Goal: Transaction & Acquisition: Purchase product/service

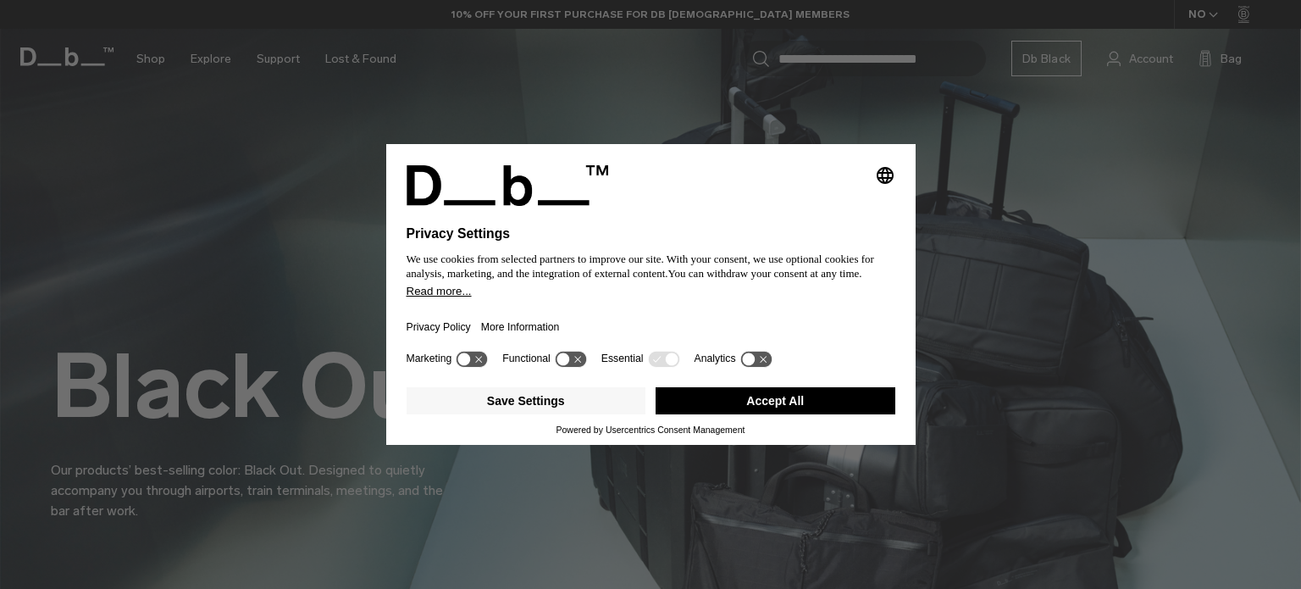
click at [800, 413] on button "Accept All" at bounding box center [776, 400] width 240 height 27
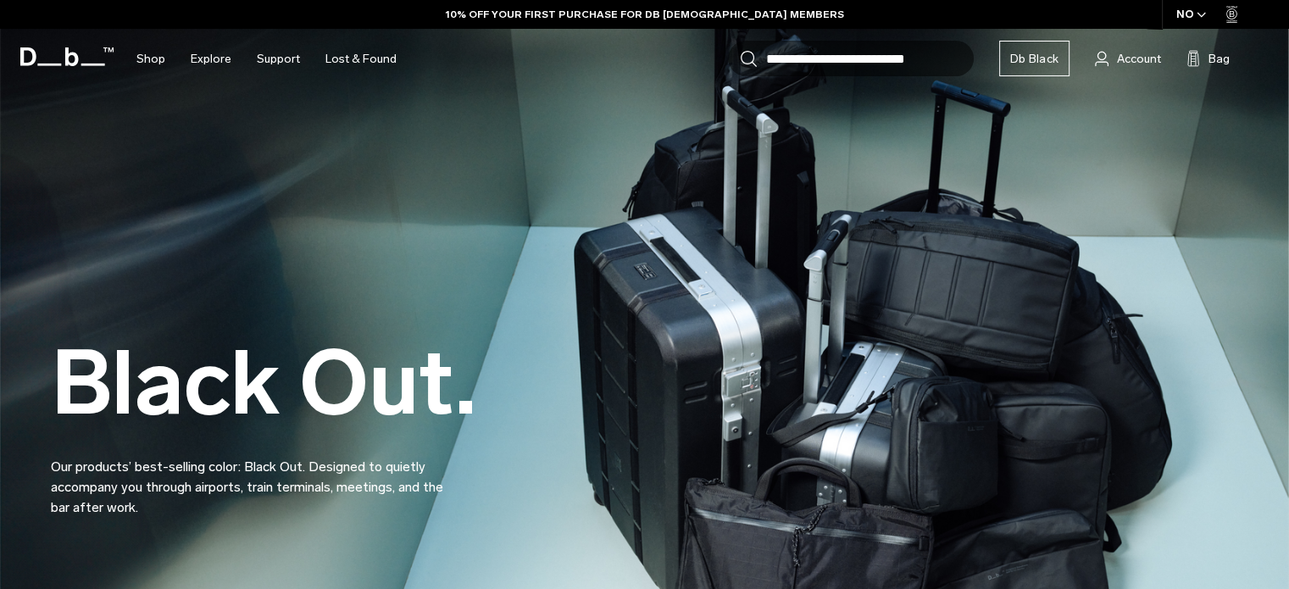
click at [748, 396] on div "Black Out. Our products’ best-selling color: Black Out. Designed to quietly acc…" at bounding box center [644, 385] width 1187 height 365
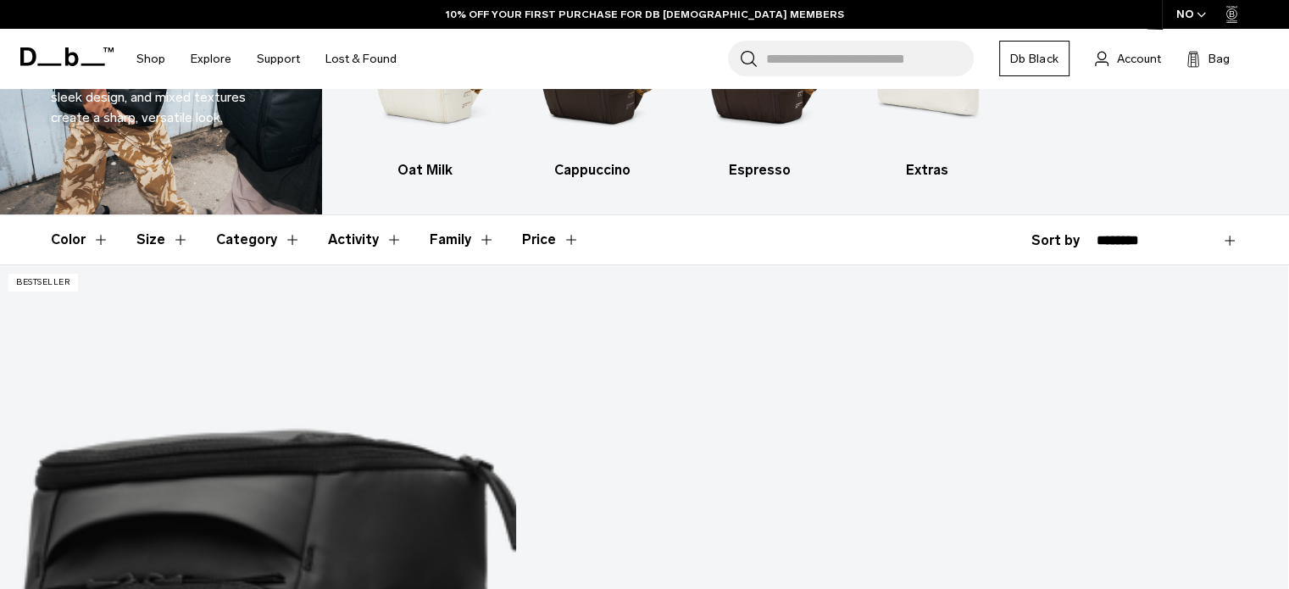
click at [270, 236] on button "Category" at bounding box center [258, 239] width 85 height 49
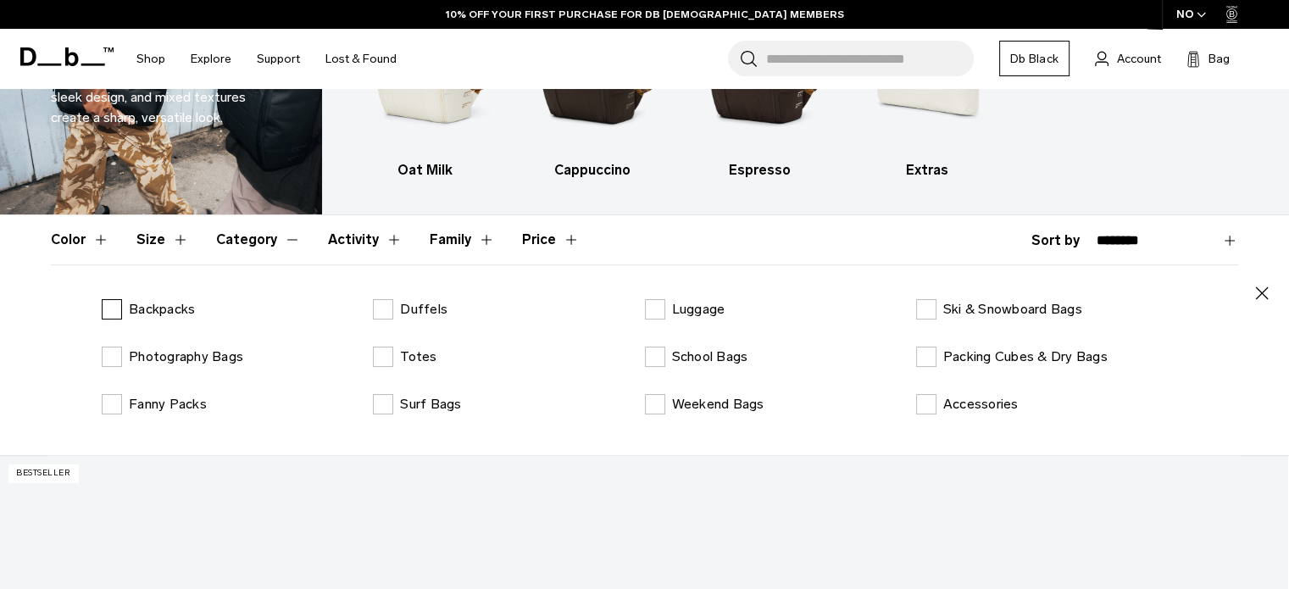
click at [118, 311] on label "Backpacks" at bounding box center [148, 309] width 93 height 20
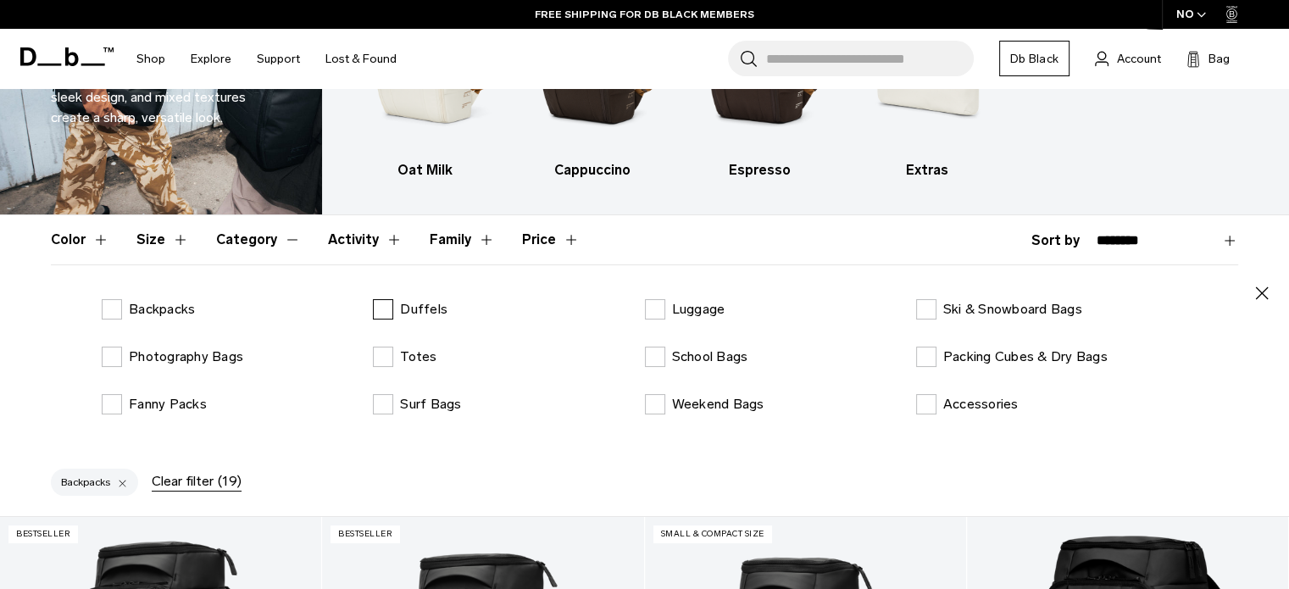
drag, startPoint x: 108, startPoint y: 307, endPoint x: 427, endPoint y: 302, distance: 318.6
click at [108, 307] on label "Backpacks" at bounding box center [148, 309] width 93 height 20
click at [672, 358] on p "School Bags" at bounding box center [710, 357] width 76 height 20
click at [265, 236] on button "Category" at bounding box center [258, 239] width 85 height 49
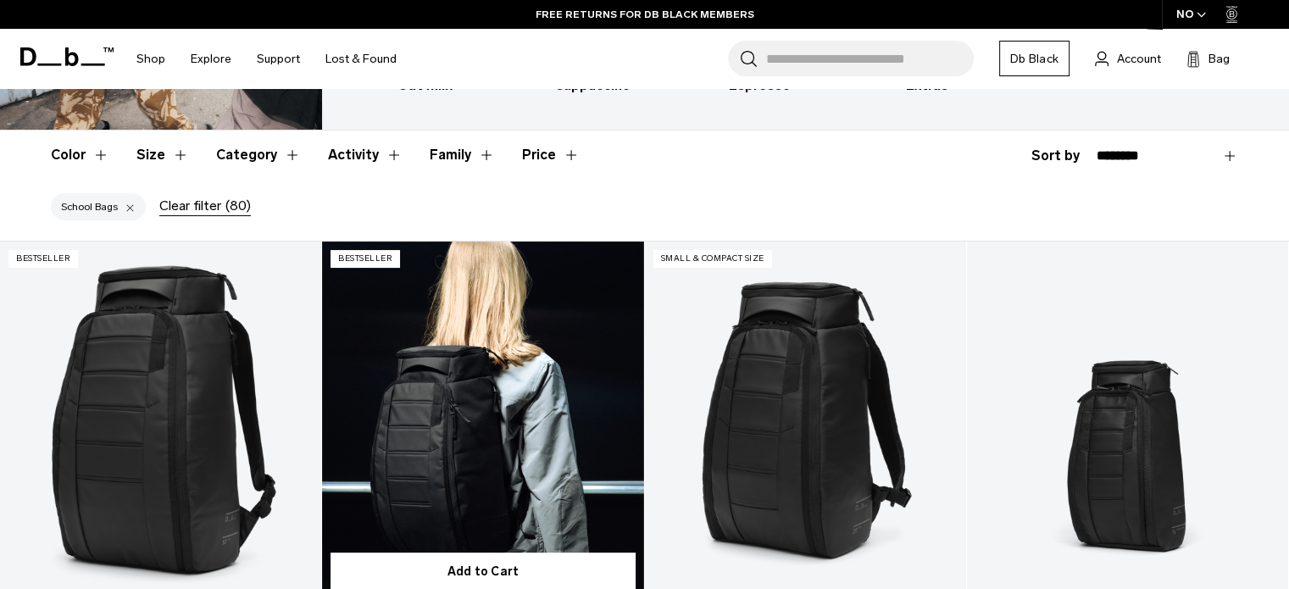
scroll to position [254, 0]
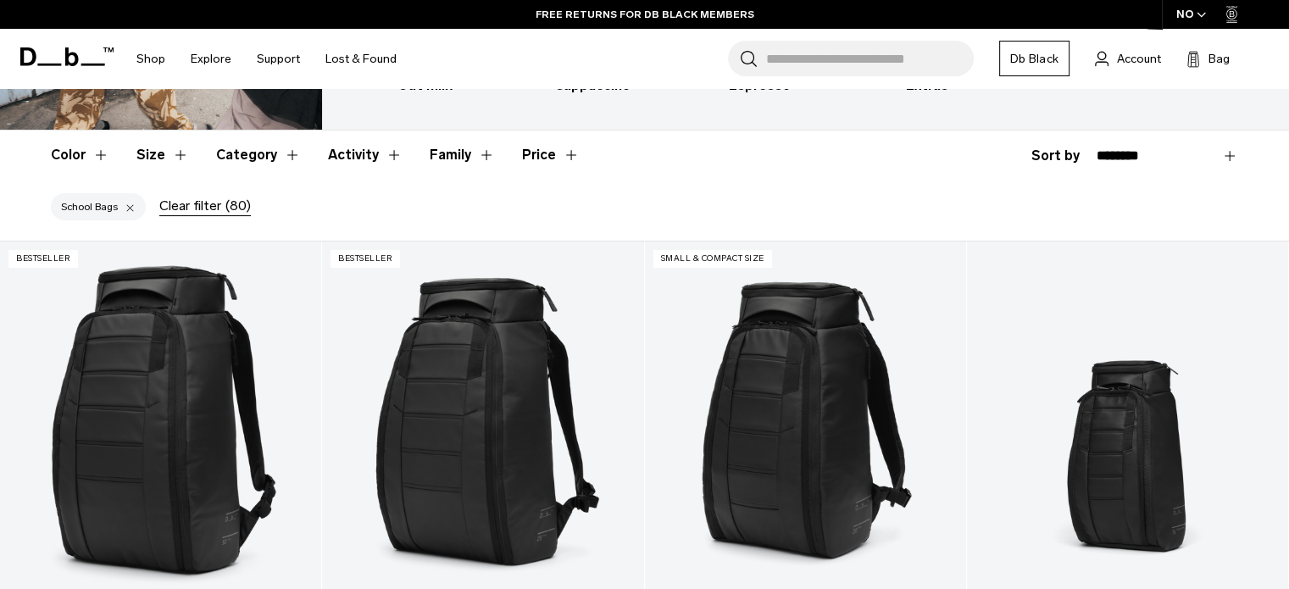
click at [173, 160] on button "Size" at bounding box center [162, 154] width 53 height 49
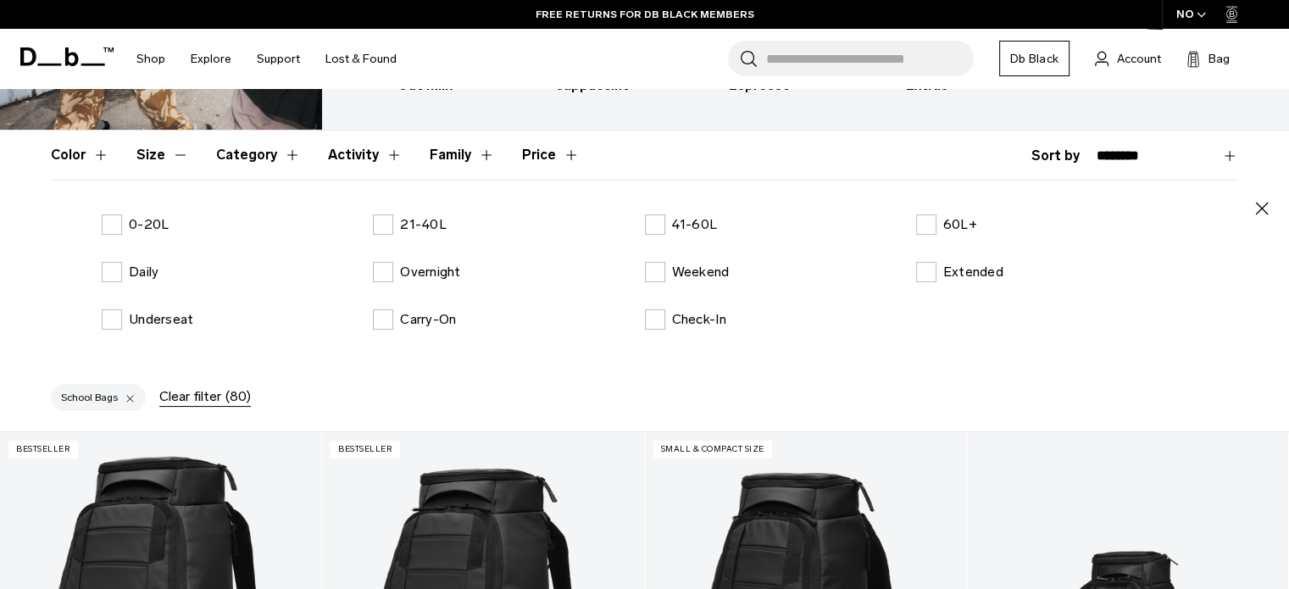
click at [241, 146] on button "Category" at bounding box center [258, 154] width 85 height 49
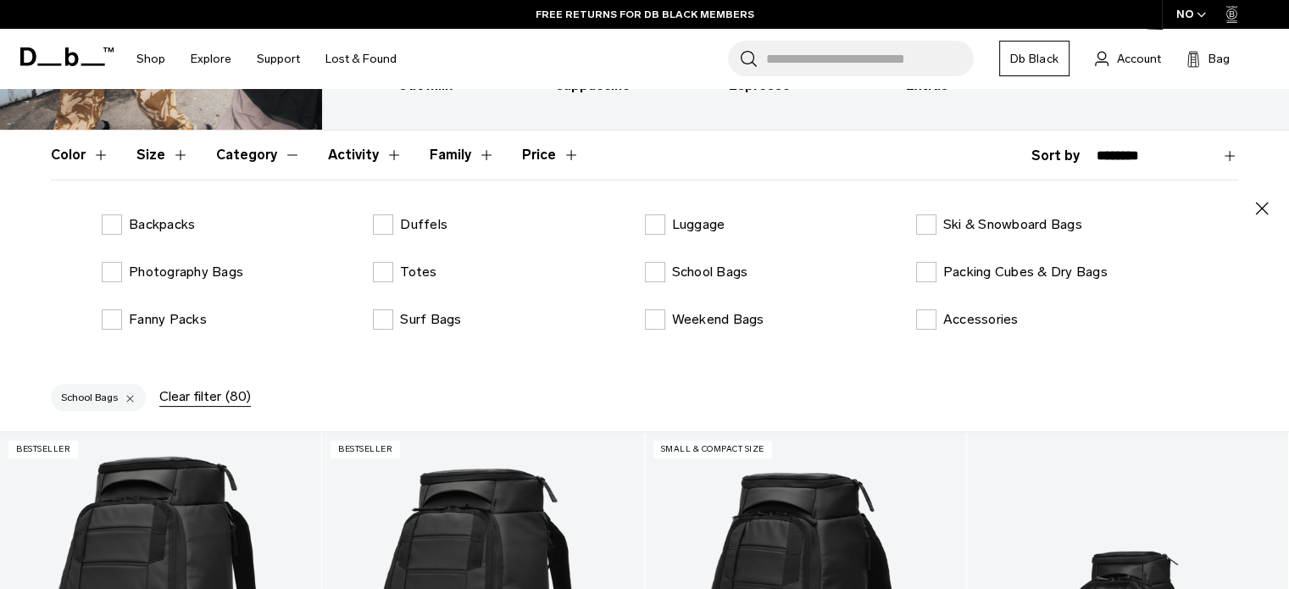
click at [241, 147] on button "Category" at bounding box center [258, 154] width 85 height 49
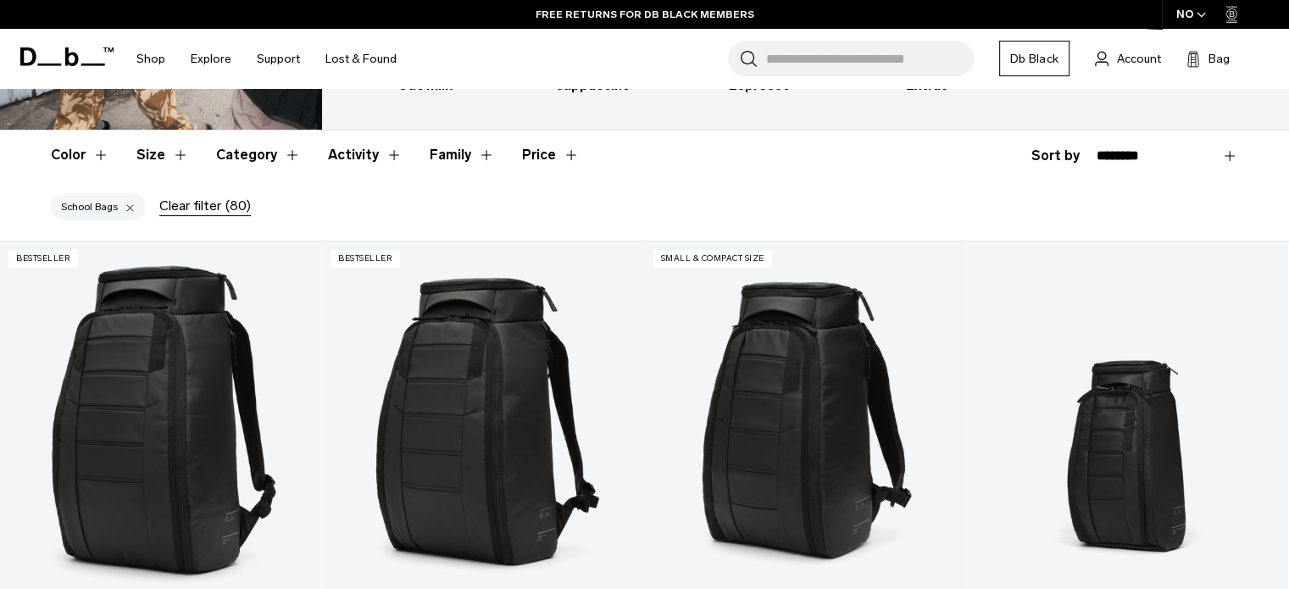
click at [90, 150] on button "Color" at bounding box center [80, 154] width 58 height 49
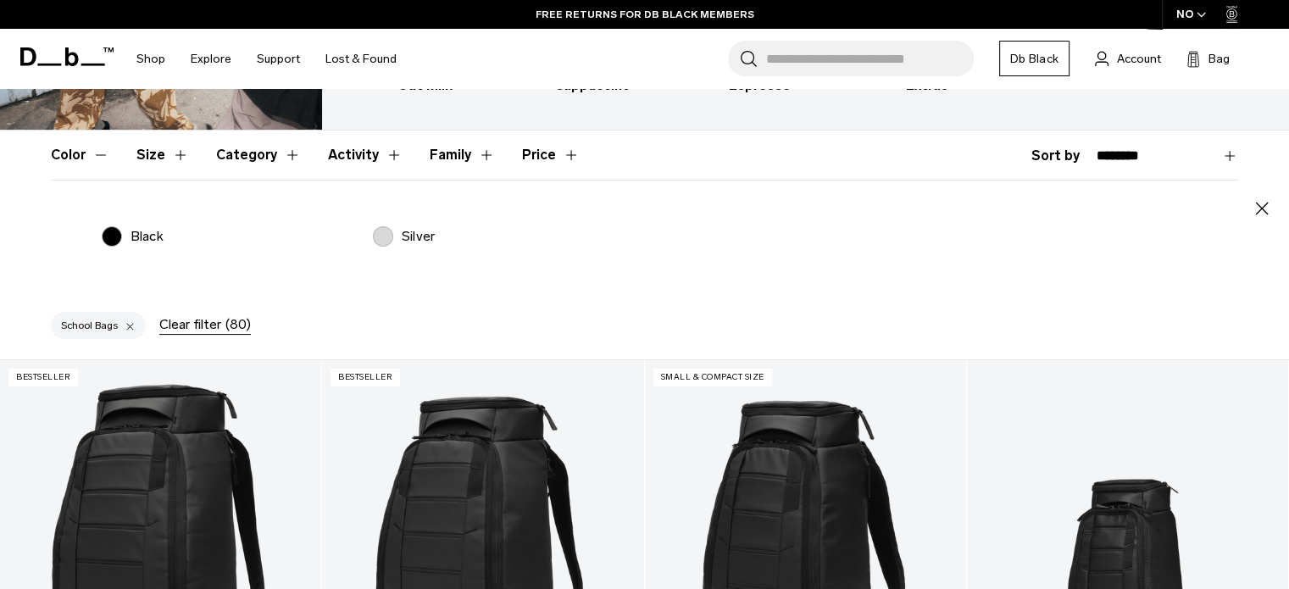
click at [90, 150] on button "Color" at bounding box center [80, 154] width 58 height 49
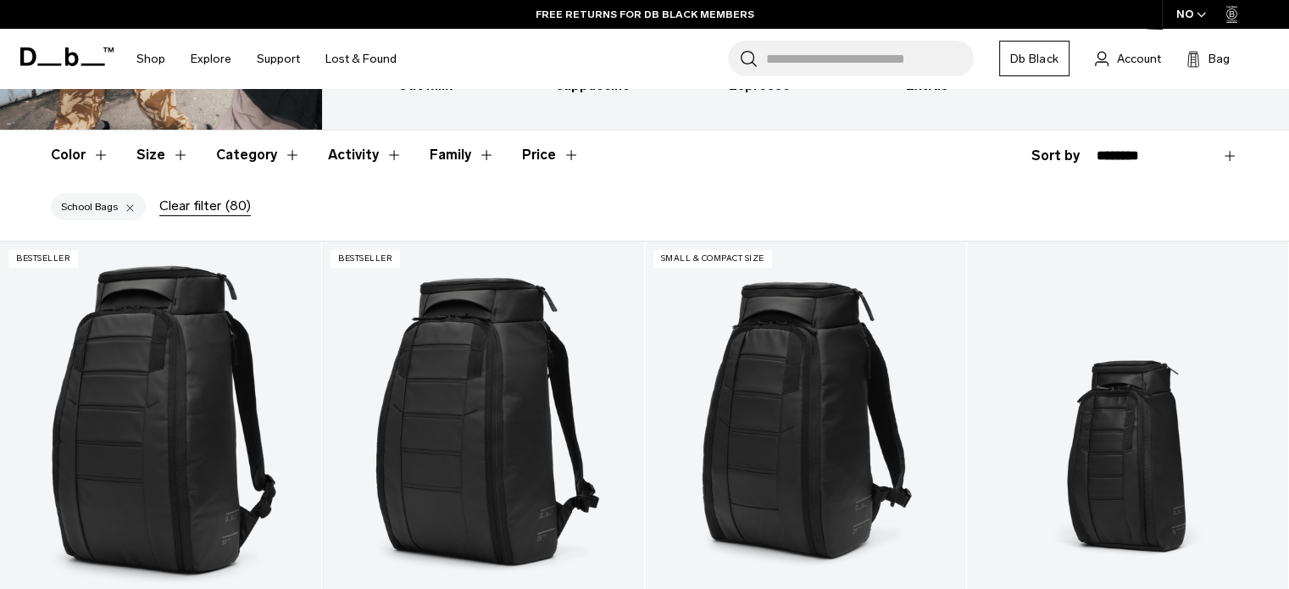
click at [131, 151] on header "Color Size Category Activity Family Price" at bounding box center [644, 154] width 1187 height 49
click at [136, 151] on button "Size" at bounding box center [162, 154] width 53 height 49
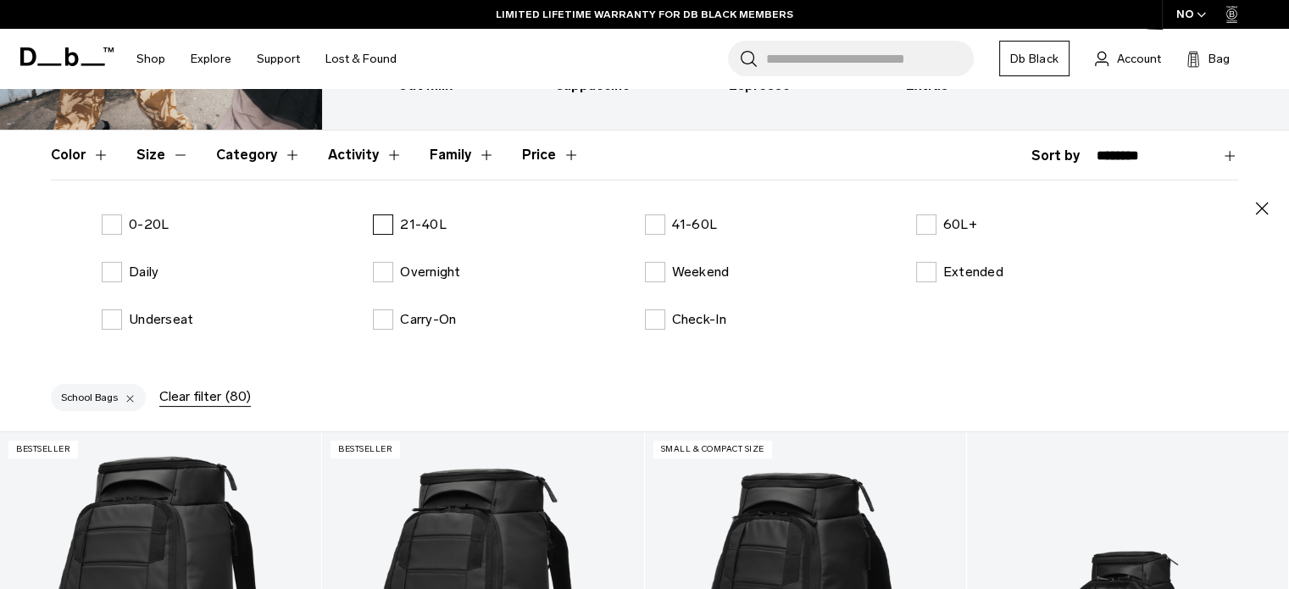
click at [384, 217] on label "21-40L" at bounding box center [410, 224] width 74 height 20
click at [169, 151] on button "Size" at bounding box center [162, 154] width 53 height 49
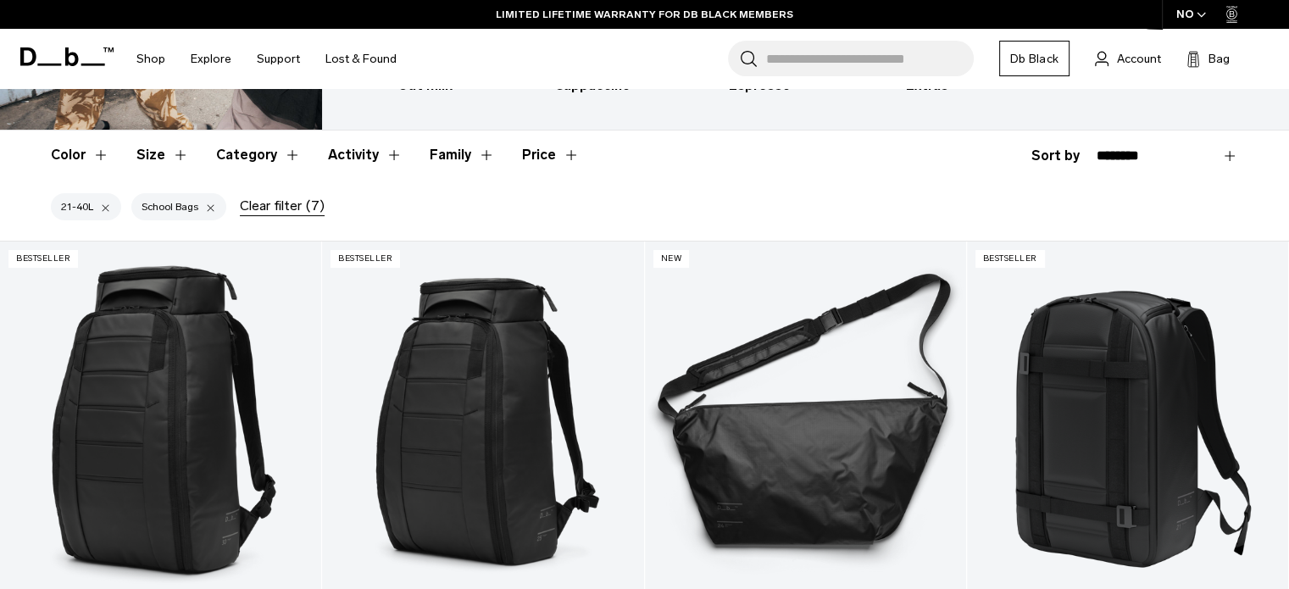
click at [381, 153] on button "Activity" at bounding box center [365, 154] width 75 height 49
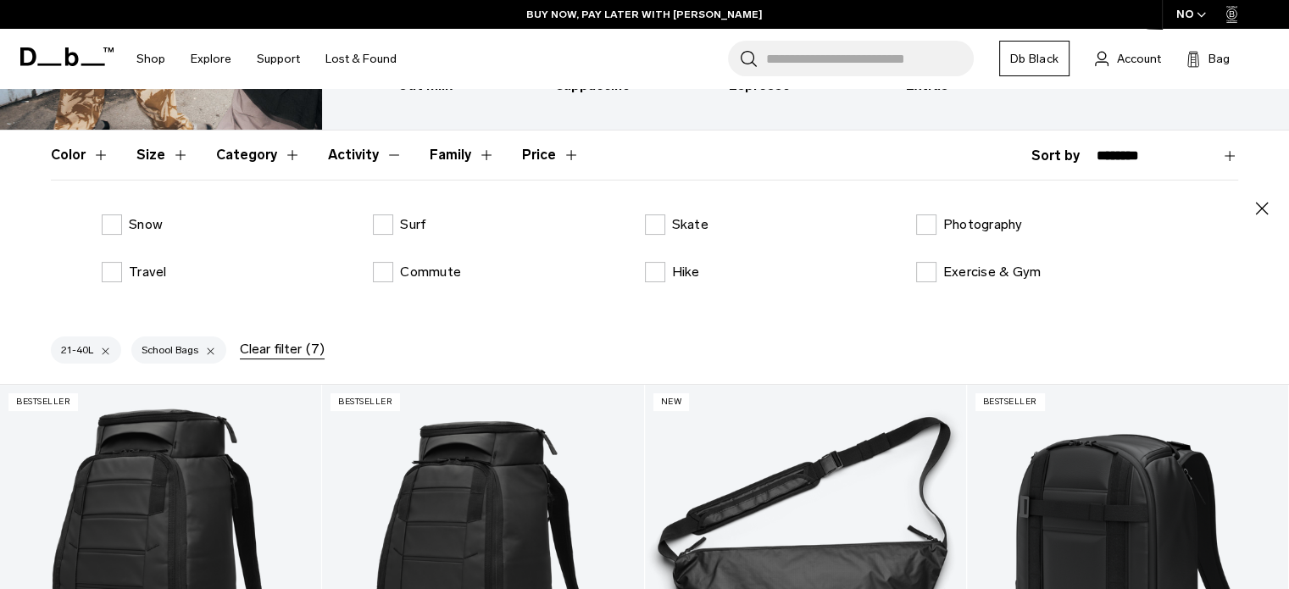
click at [391, 150] on button "Activity" at bounding box center [365, 154] width 75 height 49
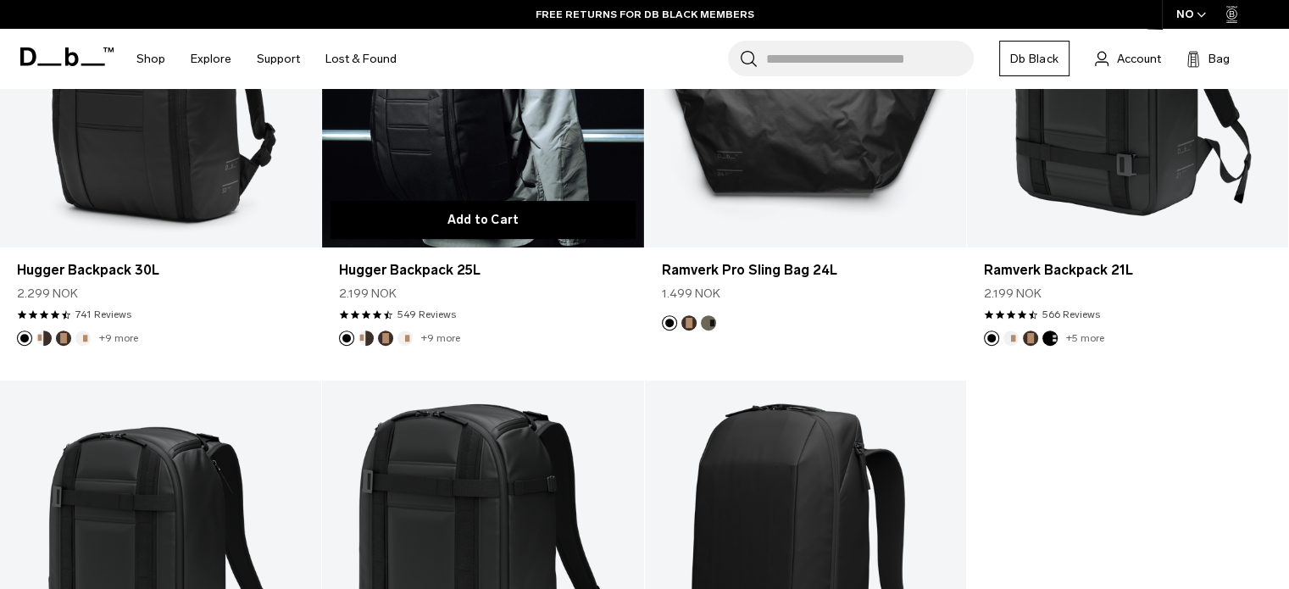
scroll to position [508, 0]
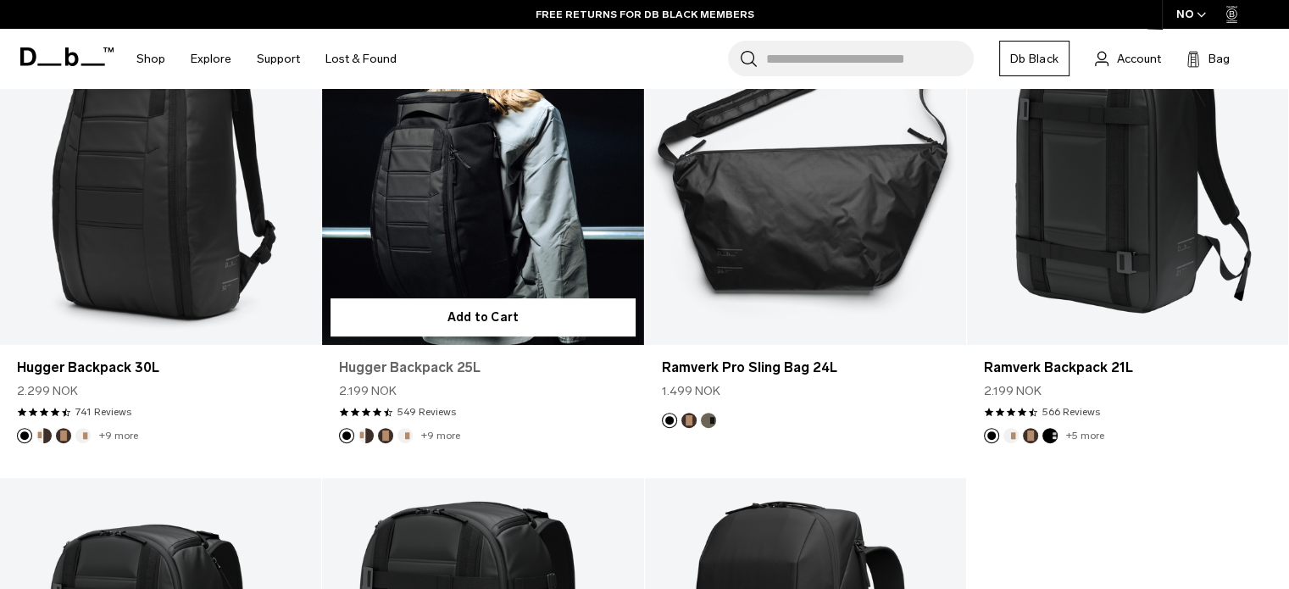
click at [374, 372] on link "Hugger Backpack 25L" at bounding box center [482, 368] width 287 height 20
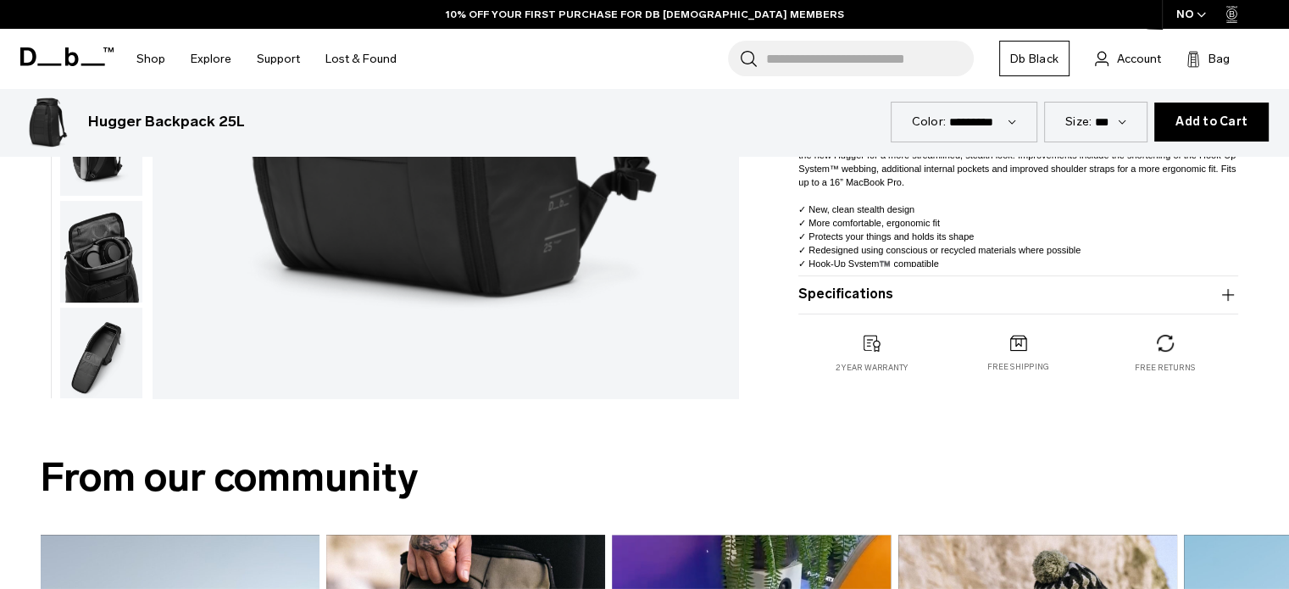
click at [874, 296] on button "Specifications" at bounding box center [1018, 295] width 440 height 20
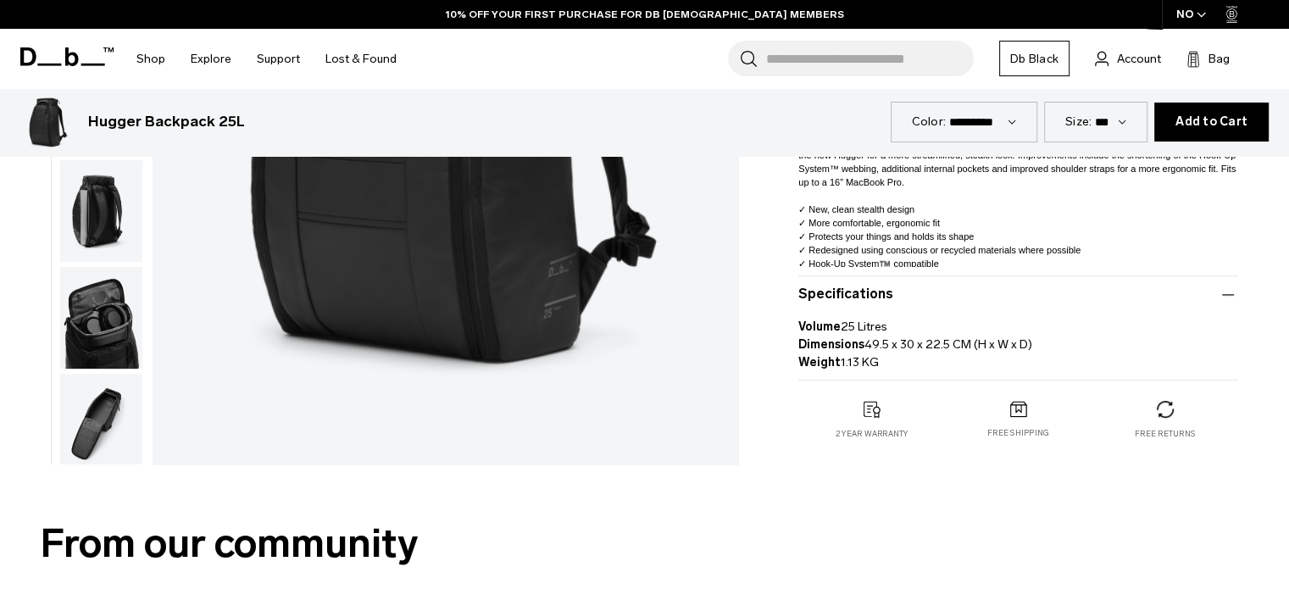
click at [873, 296] on button "Specifications" at bounding box center [1018, 295] width 440 height 20
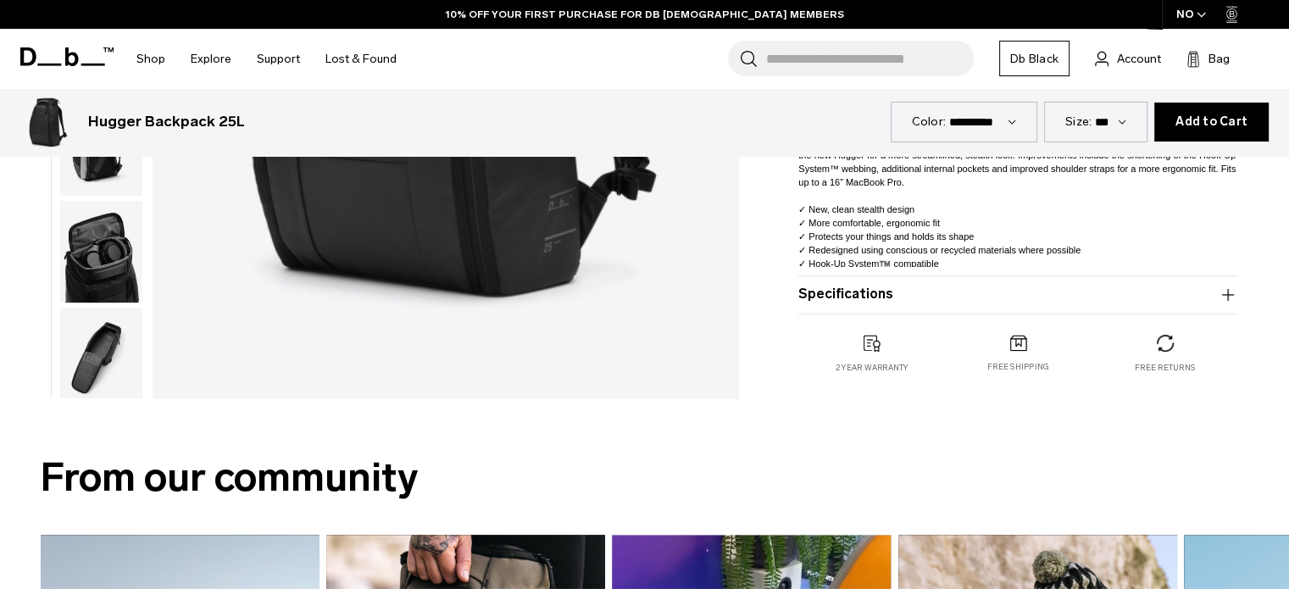
scroll to position [424, 0]
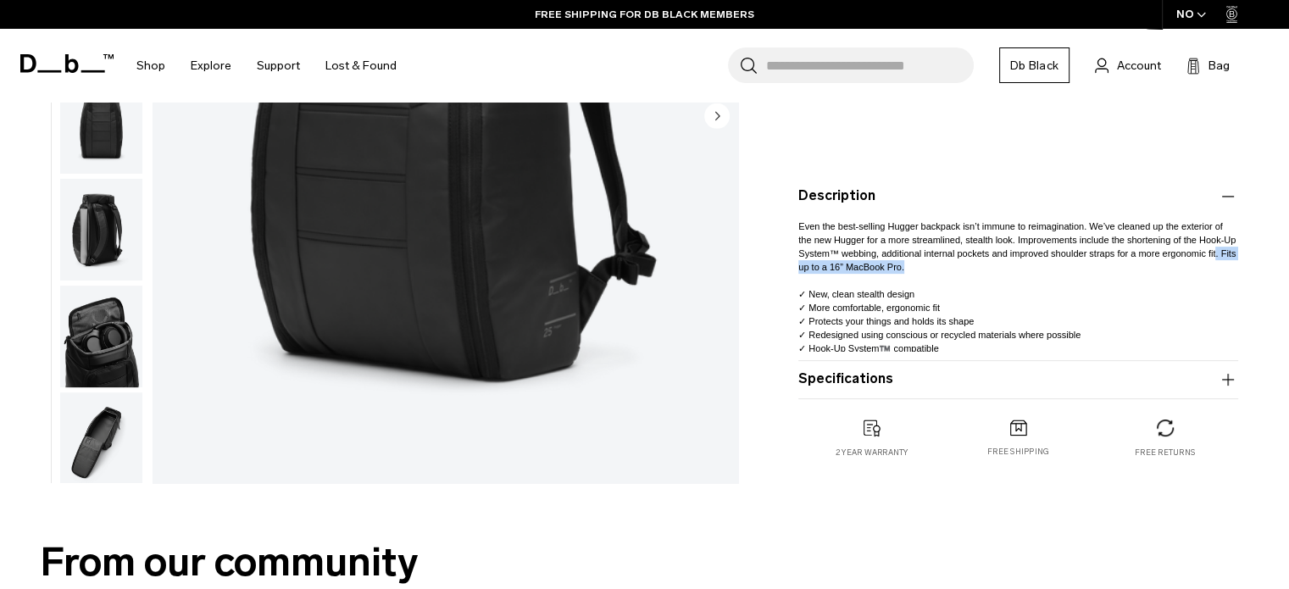
drag, startPoint x: 993, startPoint y: 264, endPoint x: 1135, endPoint y: 260, distance: 142.4
click at [1135, 260] on p "Even the best-selling Hugger backpack isn’t immune to reimagination. We’ve clea…" at bounding box center [1018, 281] width 440 height 148
click at [804, 247] on span "Even the best-selling Hugger backpack isn’t immune to reimagination. We’ve clea…" at bounding box center [1016, 246] width 437 height 51
